Goal: Task Accomplishment & Management: Complete application form

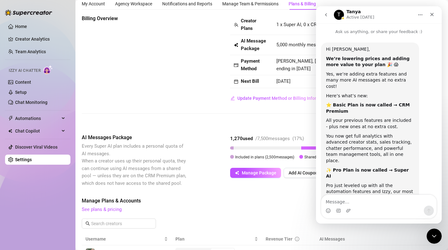
scroll to position [170, 0]
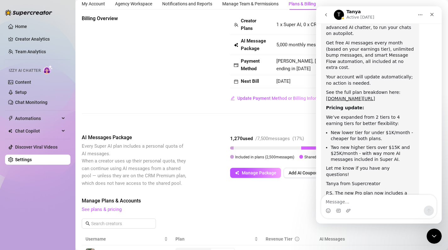
click at [157, 74] on div "Billing Overview Creator Plans 1 x Super AI, 0 x CRM Premium AI Message Package…" at bounding box center [262, 59] width 360 height 88
click at [438, 236] on div "Close Intercom Messenger" at bounding box center [434, 235] width 15 height 15
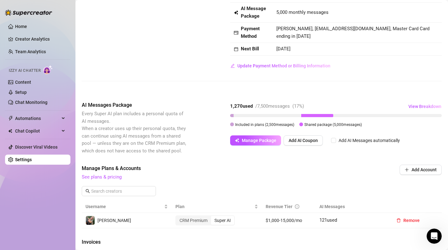
scroll to position [45, 0]
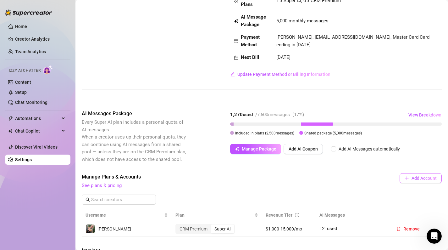
click at [430, 176] on span "Add Account" at bounding box center [424, 177] width 25 height 5
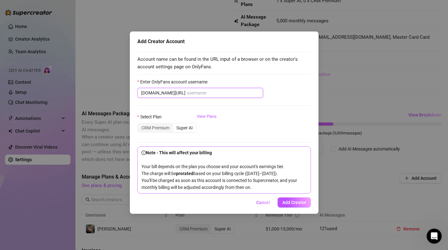
click at [204, 96] on input "Enter OnlyFans account username" at bounding box center [223, 92] width 73 height 7
paste input "jessica_red24"
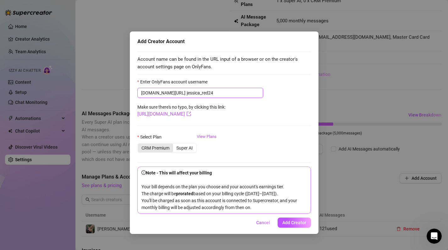
type input "jessica_red24"
click at [160, 149] on div "CRM Premium" at bounding box center [155, 147] width 35 height 9
click at [140, 144] on input "CRM Premium" at bounding box center [140, 144] width 0 height 0
click at [182, 147] on div "Super AI" at bounding box center [184, 147] width 23 height 9
click at [174, 144] on input "Super AI" at bounding box center [174, 144] width 0 height 0
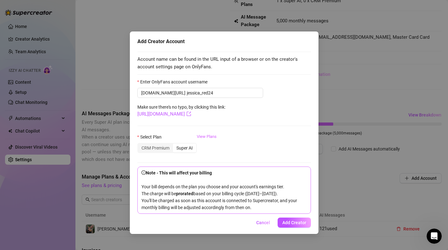
click at [214, 137] on link "View Plans" at bounding box center [207, 145] width 20 height 25
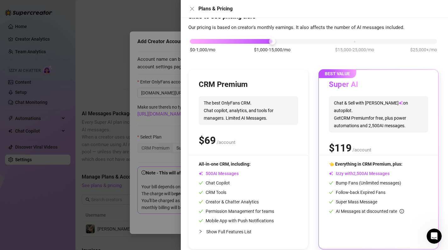
scroll to position [29, 0]
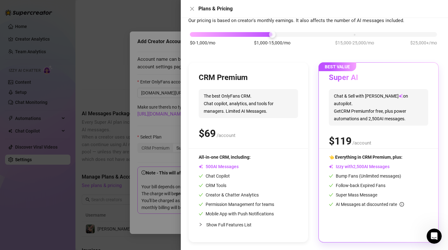
click at [254, 100] on span "The best OnlyFans CRM. Chat copilot, analytics, and tools for managers. Limited…" at bounding box center [248, 103] width 99 height 29
click at [253, 109] on span "The best OnlyFans CRM. Chat copilot, analytics, and tools for managers. Limited…" at bounding box center [248, 103] width 99 height 29
click at [238, 67] on div "CRM Premium The best OnlyFans CRM. Chat copilot, analytics, and tools for manag…" at bounding box center [248, 152] width 119 height 179
click at [238, 75] on h3 "CRM Premium" at bounding box center [223, 78] width 49 height 10
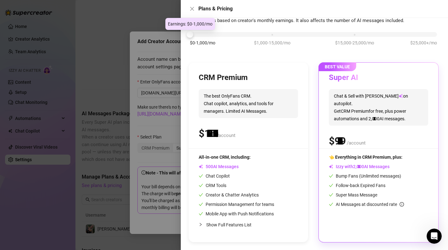
drag, startPoint x: 273, startPoint y: 35, endPoint x: 187, endPoint y: 30, distance: 85.6
click at [187, 31] on div at bounding box center [190, 34] width 7 height 7
click at [191, 8] on icon "close" at bounding box center [192, 9] width 4 height 4
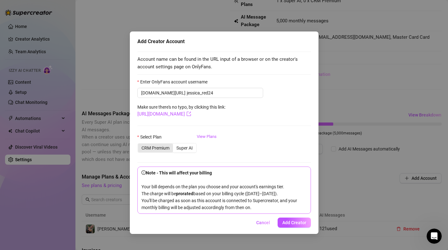
click at [163, 150] on div "CRM Premium" at bounding box center [155, 147] width 35 height 9
click at [140, 144] on input "CRM Premium" at bounding box center [140, 144] width 0 height 0
click at [300, 218] on button "Add Creator" at bounding box center [294, 222] width 33 height 10
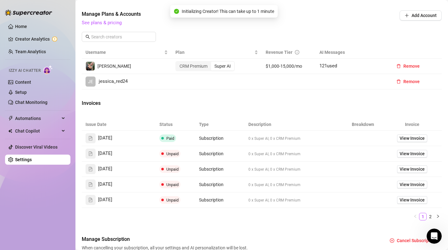
scroll to position [191, 0]
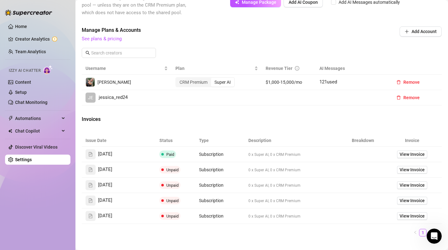
click at [125, 98] on span "jessica_red24" at bounding box center [113, 98] width 29 height 8
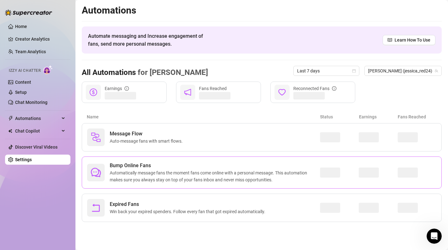
click at [202, 162] on span "Bump Online Fans" at bounding box center [215, 166] width 210 height 8
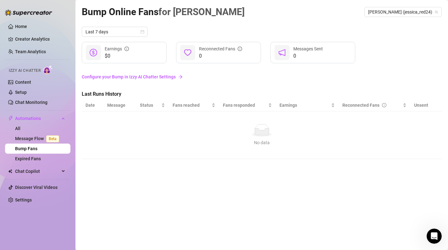
click at [165, 76] on link "Configure your Bump in Izzy AI Chatter Settings" at bounding box center [262, 76] width 360 height 7
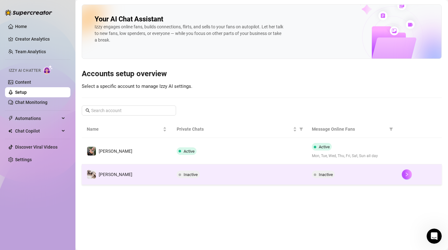
click at [180, 170] on td "Inactive" at bounding box center [239, 174] width 135 height 20
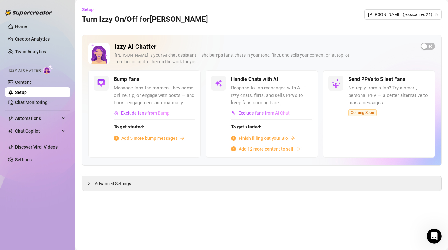
click at [119, 174] on div "Izzy AI Chatter [PERSON_NAME] is your AI chat assistant — she bumps fans, chats…" at bounding box center [262, 113] width 360 height 156
click at [119, 183] on span "Advanced Settings" at bounding box center [113, 183] width 36 height 7
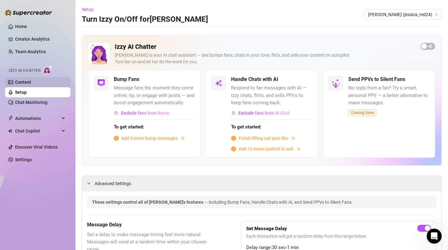
click at [31, 82] on link "Content" at bounding box center [23, 82] width 16 height 5
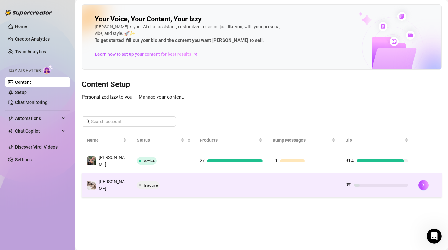
click at [152, 183] on span "Inactive" at bounding box center [151, 185] width 14 height 5
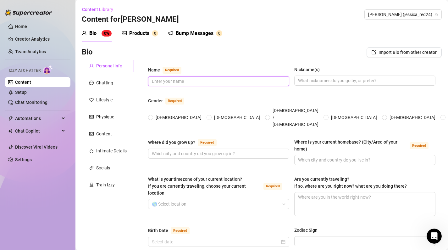
click at [188, 79] on input "Name Required" at bounding box center [218, 81] width 132 height 7
click at [337, 78] on input "Nickname(s)" at bounding box center [364, 80] width 132 height 7
click at [232, 80] on input "[PERSON_NAME]" at bounding box center [218, 81] width 132 height 7
click at [303, 84] on span at bounding box center [364, 80] width 141 height 10
click at [263, 81] on input "[PERSON_NAME]" at bounding box center [218, 81] width 132 height 7
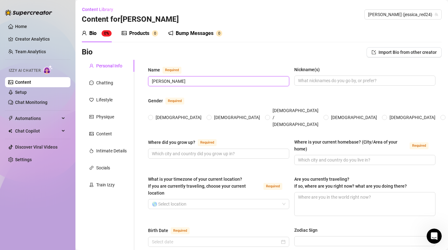
click at [191, 80] on input "[PERSON_NAME]" at bounding box center [218, 81] width 132 height 7
click at [206, 81] on input "[PERSON_NAME]" at bounding box center [218, 81] width 132 height 7
type input "[PERSON_NAME]"
click at [370, 72] on div "Nickname(s)" at bounding box center [364, 70] width 141 height 9
click at [368, 82] on input "Nickname(s)" at bounding box center [364, 80] width 132 height 7
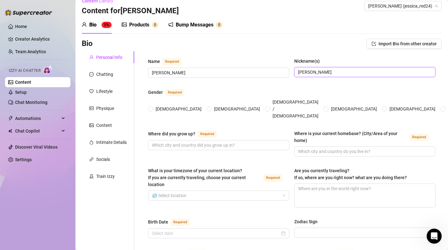
scroll to position [11, 0]
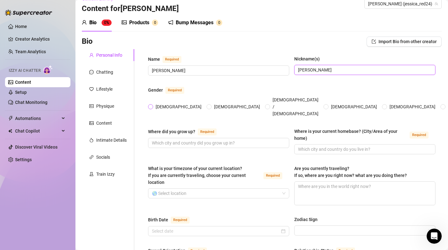
type input "[PERSON_NAME]"
click at [153, 104] on span at bounding box center [150, 106] width 5 height 5
click at [152, 105] on input "[DEMOGRAPHIC_DATA]" at bounding box center [151, 107] width 3 height 4
radio input "true"
click at [226, 139] on input "Where did you grow up? Required" at bounding box center [218, 142] width 132 height 7
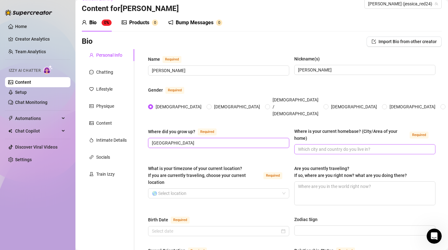
type input "[GEOGRAPHIC_DATA]"
click at [320, 146] on input "Where is your current homebase? (City/Area of your home) Required" at bounding box center [364, 149] width 132 height 7
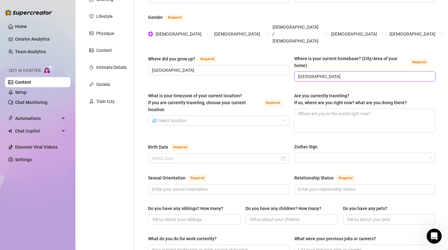
scroll to position [91, 0]
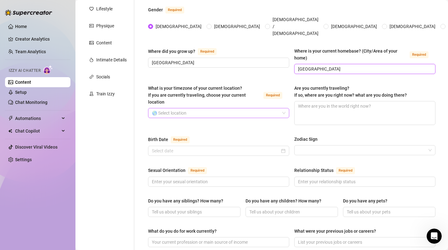
type input "[GEOGRAPHIC_DATA]"
click at [266, 108] on input "What is your timezone of your current location? If you are currently traveling,…" at bounding box center [216, 112] width 128 height 9
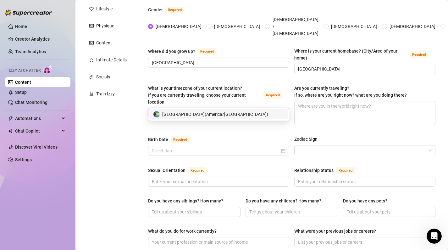
type input "b"
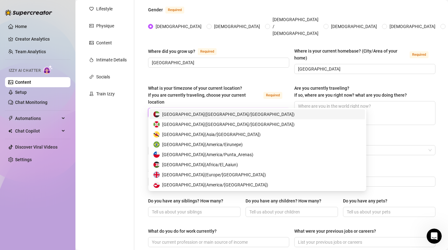
type input "uni"
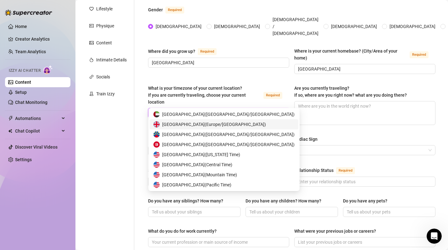
click at [220, 124] on span "[GEOGRAPHIC_DATA] ( [GEOGRAPHIC_DATA]/[GEOGRAPHIC_DATA] )" at bounding box center [214, 124] width 104 height 7
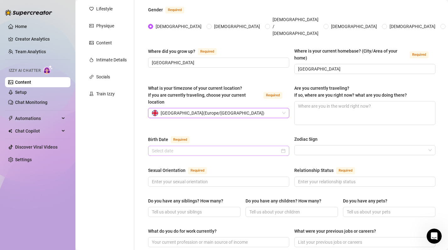
scroll to position [106, 0]
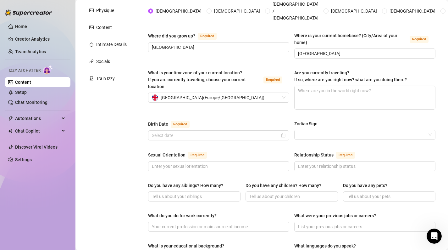
click at [330, 98] on div "What is your timezone of your current location? If you are currently traveling,…" at bounding box center [291, 92] width 287 height 46
click at [340, 90] on textarea "Are you currently traveling? If so, where are you right now? what are you doing…" at bounding box center [365, 97] width 141 height 23
type textarea "N"
type textarea "No"
click at [193, 132] on input "Birth Date Required" at bounding box center [216, 135] width 128 height 7
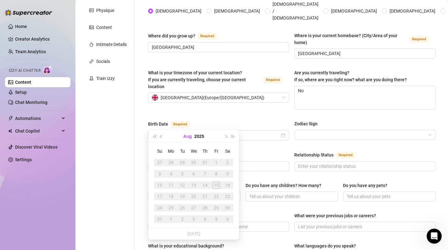
click at [188, 138] on button "Aug" at bounding box center [187, 136] width 8 height 13
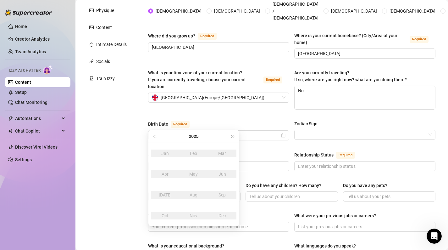
click at [191, 171] on div "May" at bounding box center [193, 174] width 19 height 8
click at [167, 132] on input "Birth Date Required" at bounding box center [216, 135] width 128 height 7
type input "[DATE]"
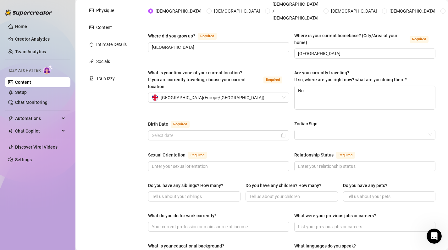
click at [233, 106] on div "Name Required [PERSON_NAME] Nickname(s) [PERSON_NAME], [PERSON_NAME], [PERSON_N…" at bounding box center [291, 217] width 287 height 514
click at [232, 132] on input "Birth Date Required" at bounding box center [216, 135] width 128 height 7
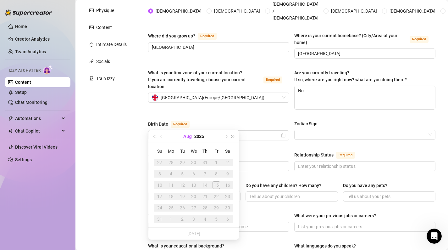
click at [191, 137] on button "Aug" at bounding box center [187, 136] width 8 height 13
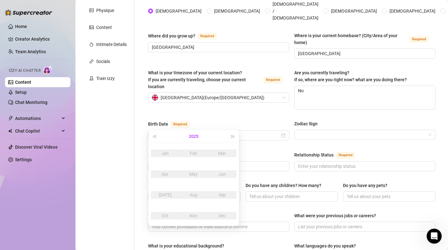
click at [194, 135] on button "2025" at bounding box center [194, 136] width 10 height 13
click at [153, 133] on button "Last year (Control + left)" at bounding box center [154, 136] width 7 height 13
click at [154, 135] on span "Last year (Control + left)" at bounding box center [154, 136] width 3 height 3
click at [166, 170] on div "2002" at bounding box center [165, 174] width 19 height 8
click at [198, 175] on div "May" at bounding box center [193, 174] width 19 height 8
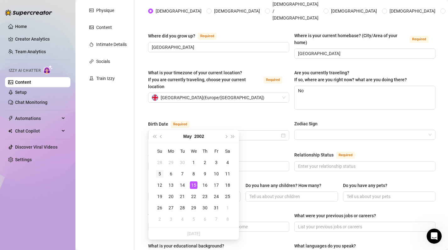
type input "[DATE]"
click at [161, 172] on div "5" at bounding box center [160, 174] width 8 height 8
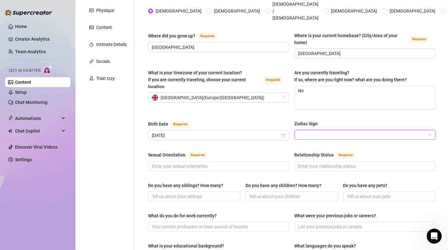
click at [335, 130] on input "Zodiac Sign" at bounding box center [362, 134] width 128 height 9
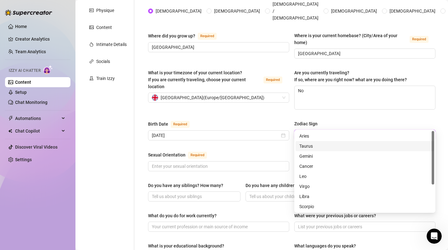
click at [318, 145] on div "Taurus" at bounding box center [364, 145] width 131 height 7
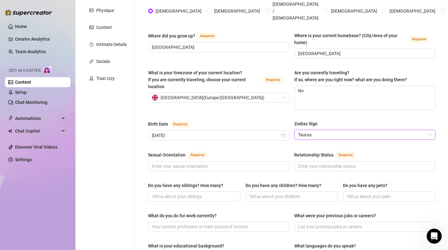
click at [204, 165] on div "Name Required [PERSON_NAME] Nickname(s) [PERSON_NAME], [PERSON_NAME], [PERSON_N…" at bounding box center [291, 217] width 287 height 514
click at [215, 159] on div "Sexual Orientation Required Relationship Status Required" at bounding box center [291, 164] width 287 height 26
click at [216, 161] on span at bounding box center [218, 166] width 141 height 10
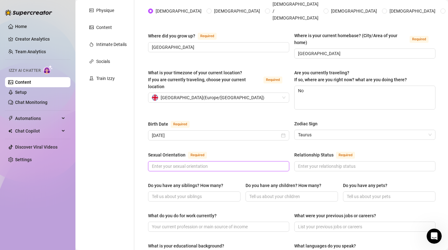
click at [217, 163] on input "Sexual Orientation Required" at bounding box center [218, 166] width 132 height 7
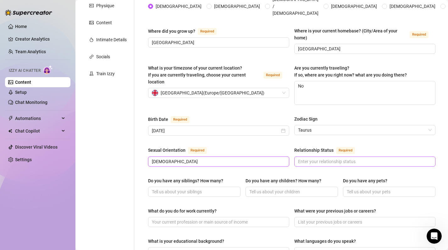
type input "[DEMOGRAPHIC_DATA]"
click at [317, 156] on span at bounding box center [364, 161] width 141 height 10
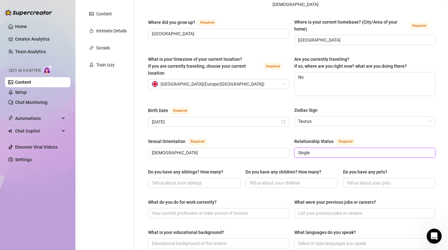
scroll to position [122, 0]
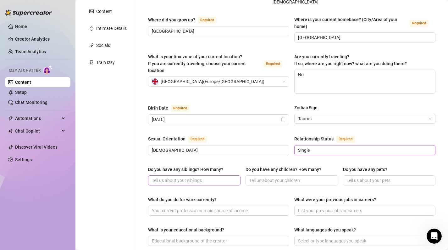
type input "Single"
click at [224, 177] on input "Do you have any siblings? How many?" at bounding box center [194, 180] width 84 height 7
type input "No, I am an only child lol!"
click at [304, 166] on div "Do you have any children? How many?" at bounding box center [292, 170] width 92 height 9
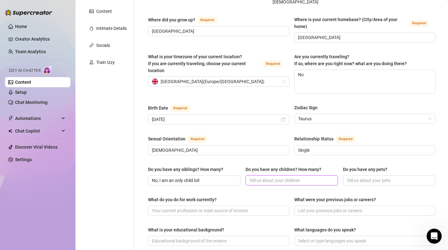
click at [304, 177] on input "Do you have any children? How many?" at bounding box center [291, 180] width 84 height 7
type input "N"
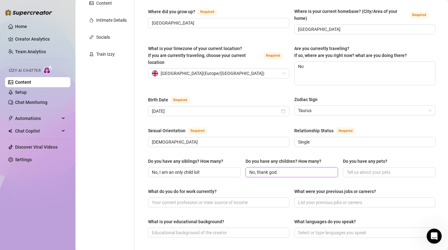
scroll to position [132, 0]
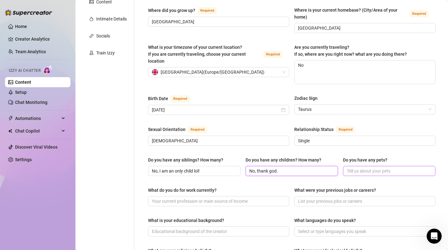
type input "No, thank god."
click at [389, 167] on input "Do you have any pets?" at bounding box center [389, 170] width 84 height 7
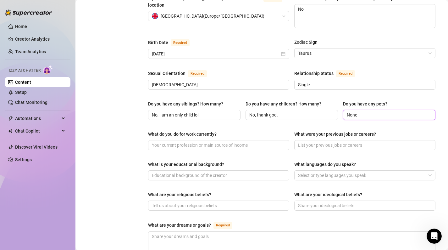
scroll to position [195, 0]
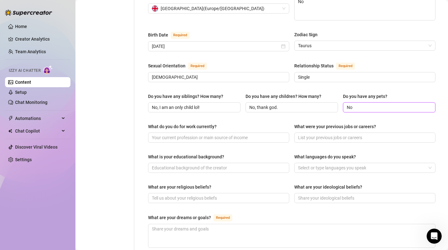
type input "N"
type input "Yes, one dog"
click at [286, 132] on span at bounding box center [218, 137] width 141 height 10
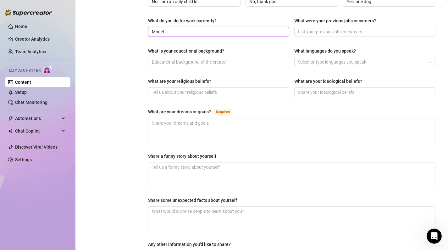
scroll to position [363, 0]
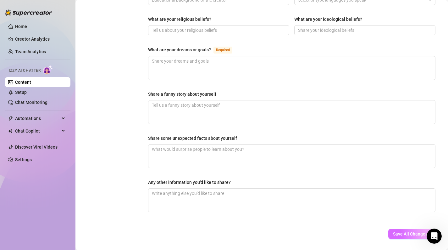
type input "Model"
click at [406, 229] on button "Save All Changes" at bounding box center [410, 234] width 44 height 10
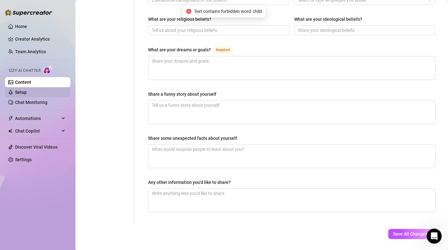
click at [27, 94] on link "Setup" at bounding box center [21, 92] width 12 height 5
